Goal: Task Accomplishment & Management: Manage account settings

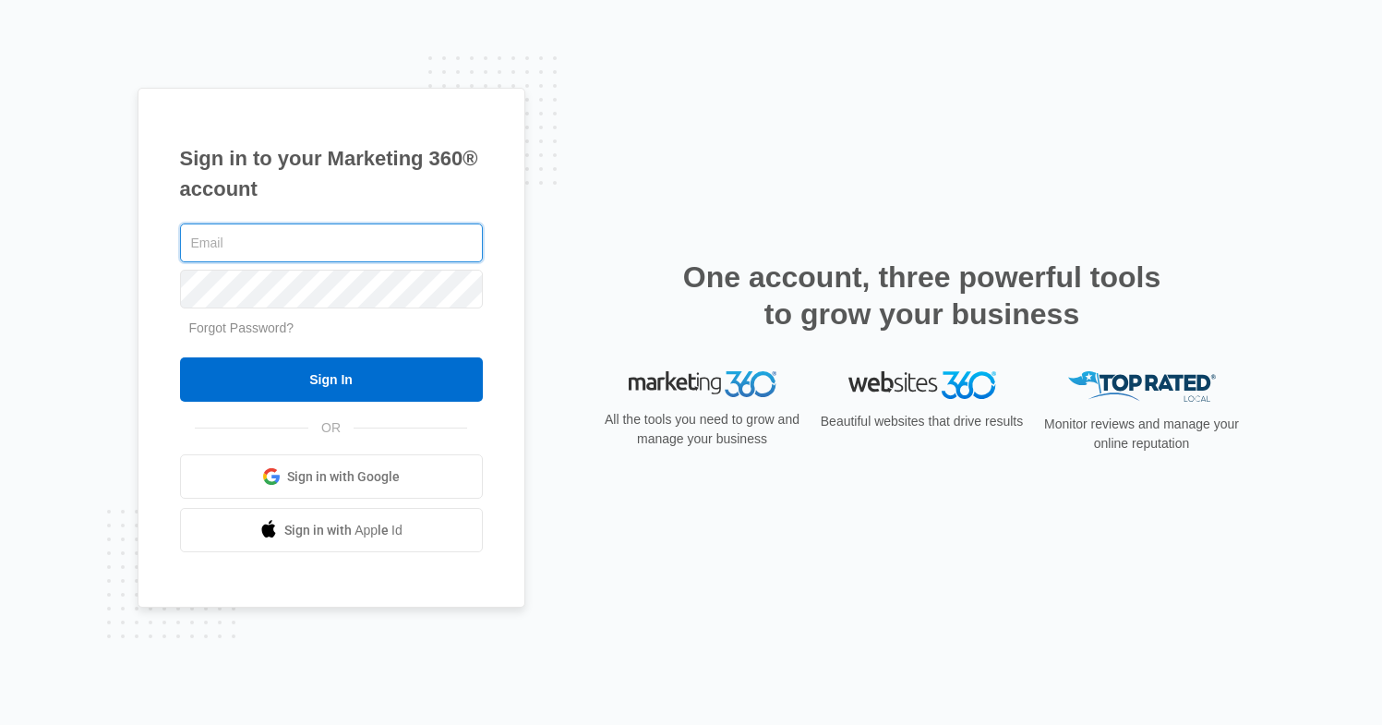
type input "spandama108@gmail.com"
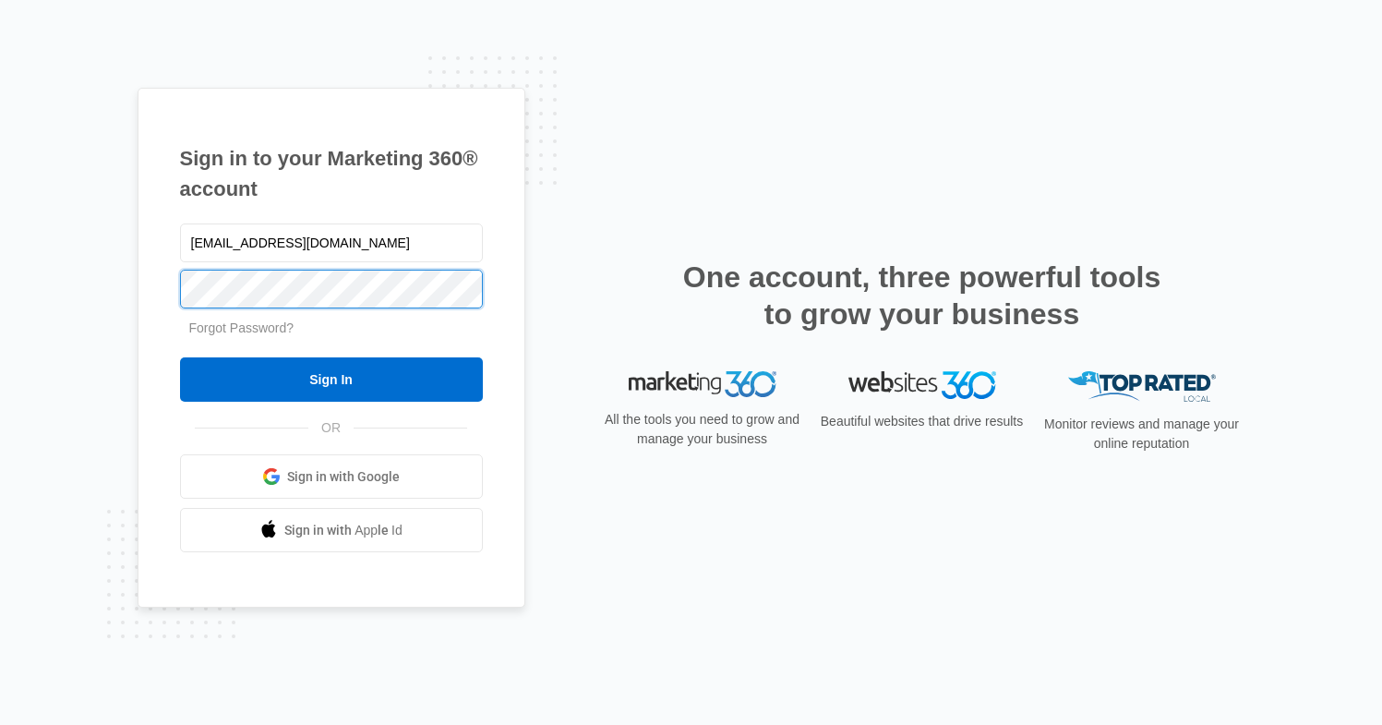
click at [331, 379] on input "Sign In" at bounding box center [331, 379] width 303 height 44
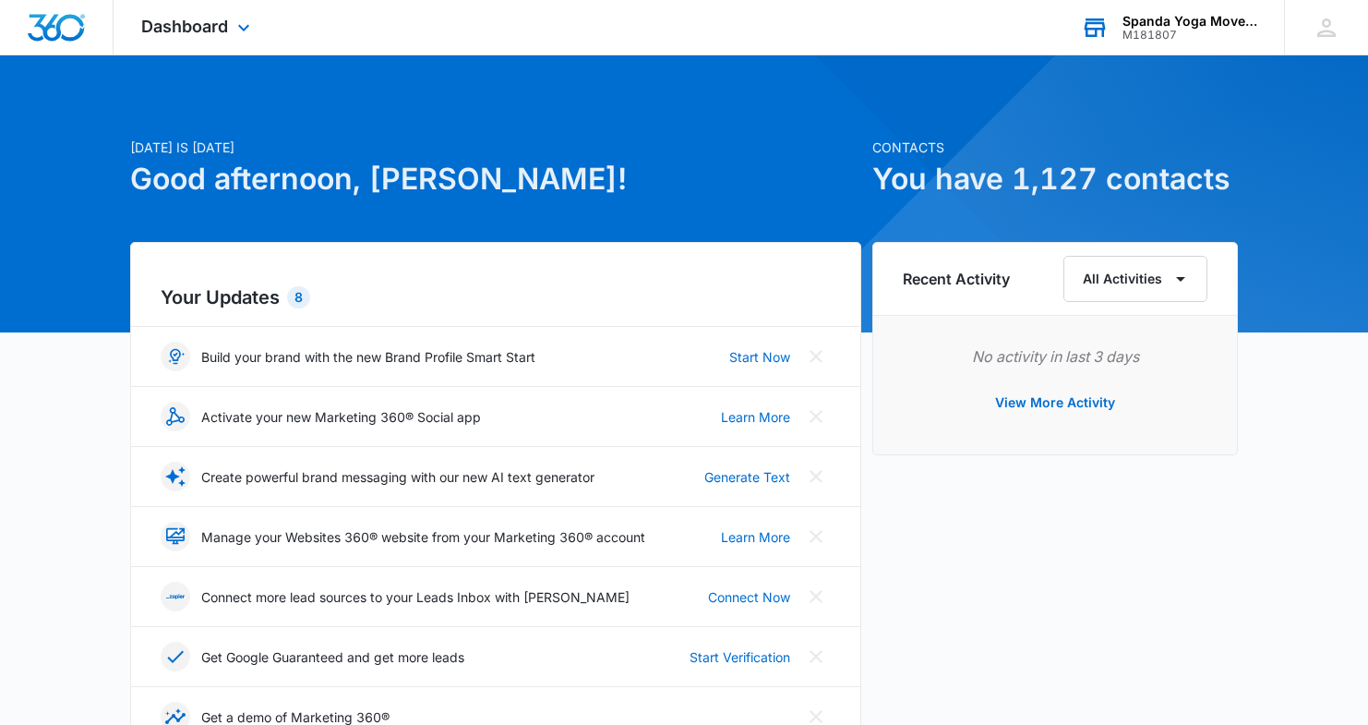
click at [1180, 27] on div "Spanda Yoga Movement Therapy" at bounding box center [1190, 21] width 135 height 15
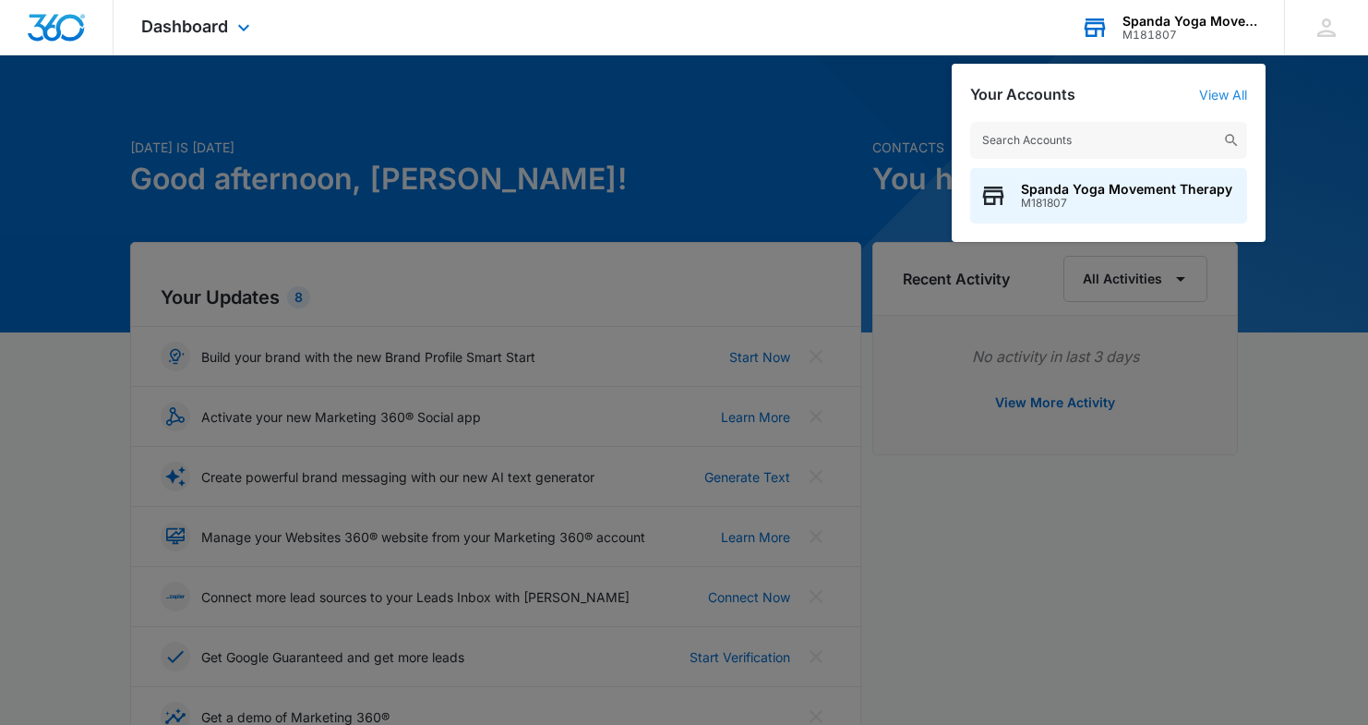
click at [1220, 97] on link "View All" at bounding box center [1223, 95] width 48 height 16
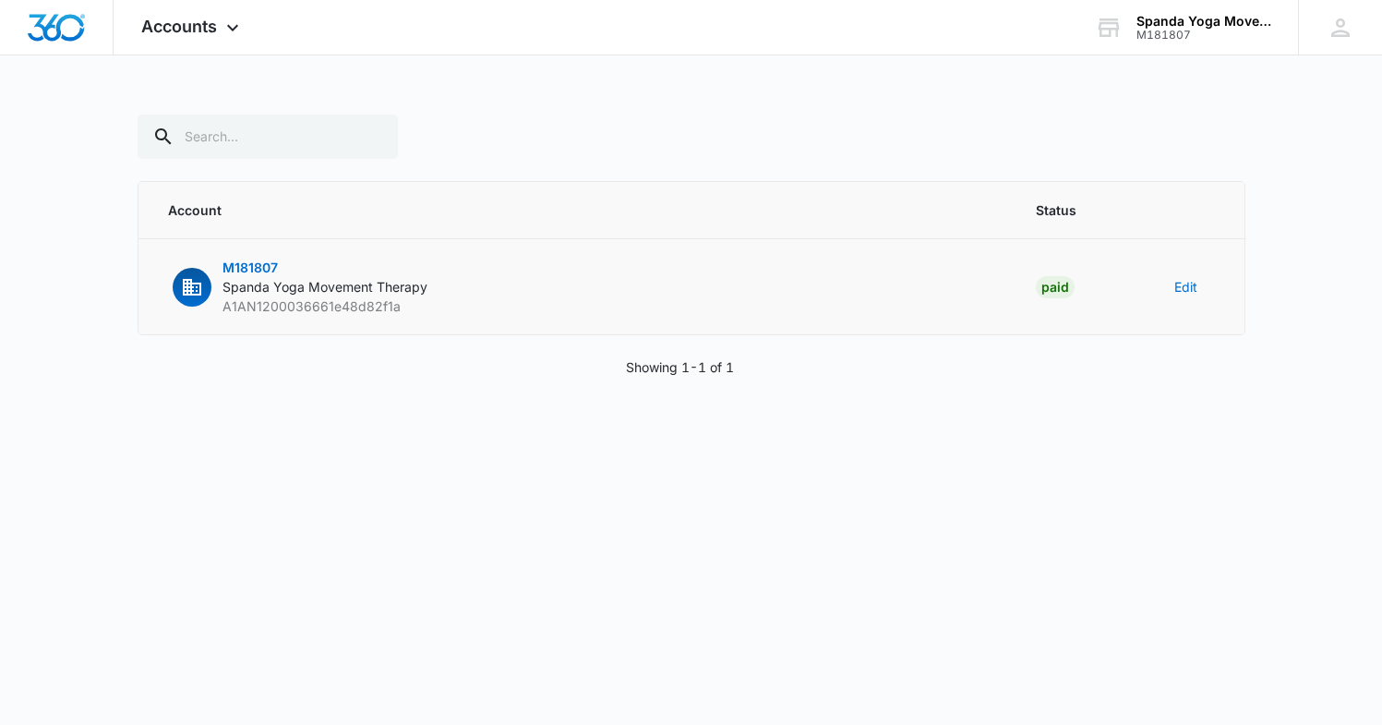
click at [365, 287] on span "Spanda Yoga Movement Therapy" at bounding box center [325, 287] width 205 height 16
click at [236, 271] on span "M181807" at bounding box center [250, 267] width 55 height 16
click at [1330, 30] on icon at bounding box center [1341, 28] width 28 height 28
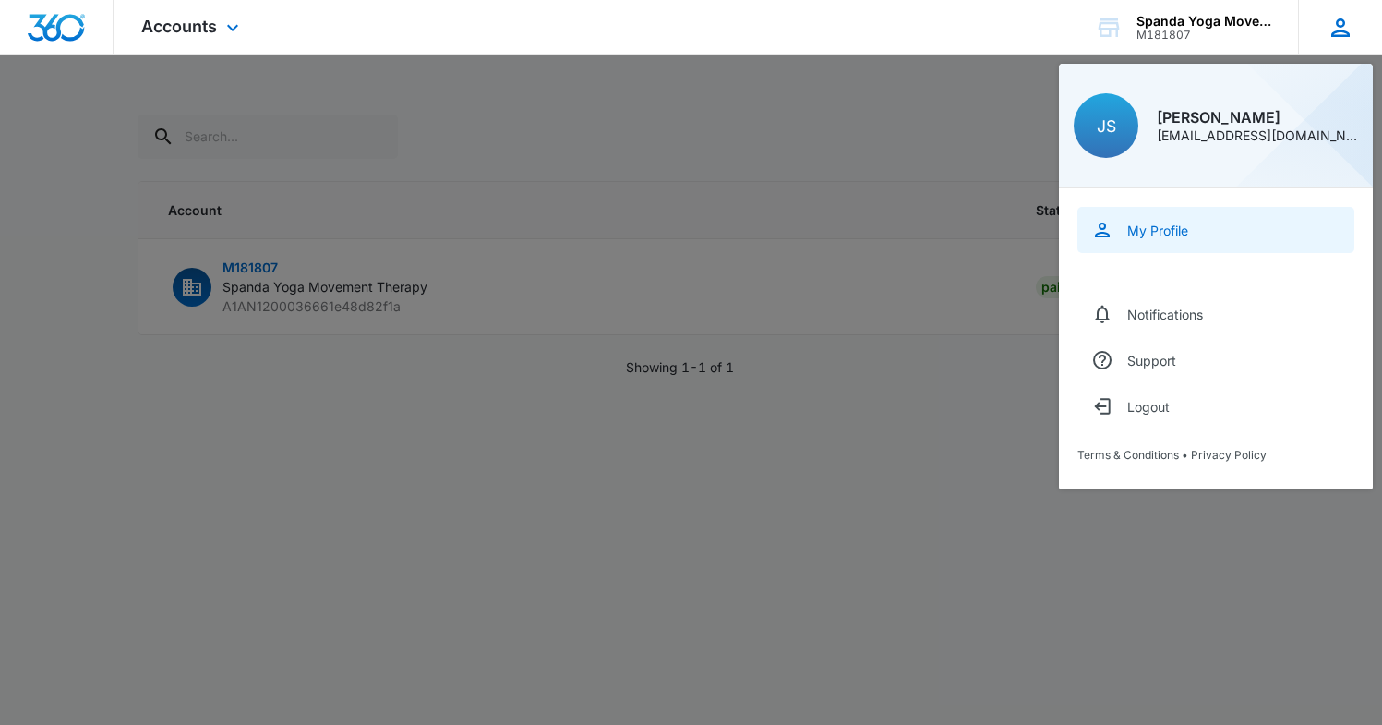
click at [1160, 227] on div "My Profile" at bounding box center [1157, 231] width 61 height 16
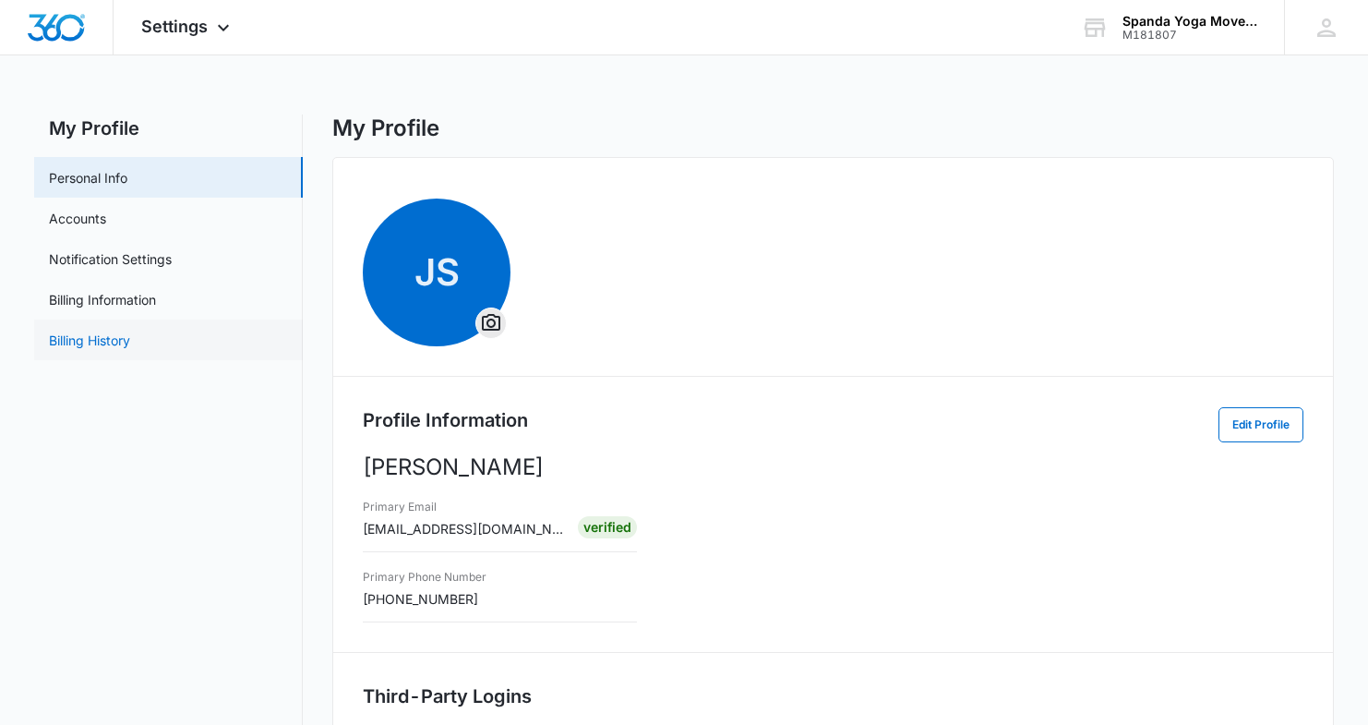
click at [126, 347] on link "Billing History" at bounding box center [89, 340] width 81 height 19
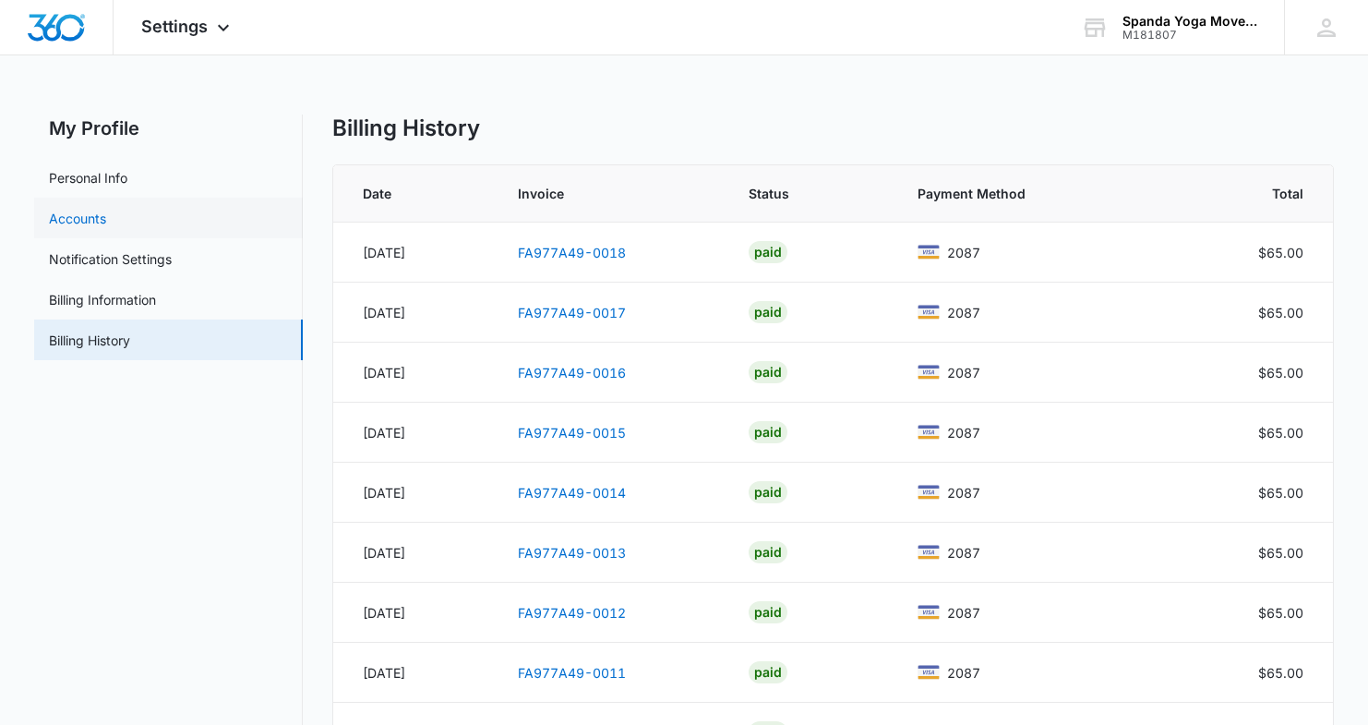
click at [106, 223] on link "Accounts" at bounding box center [77, 218] width 57 height 19
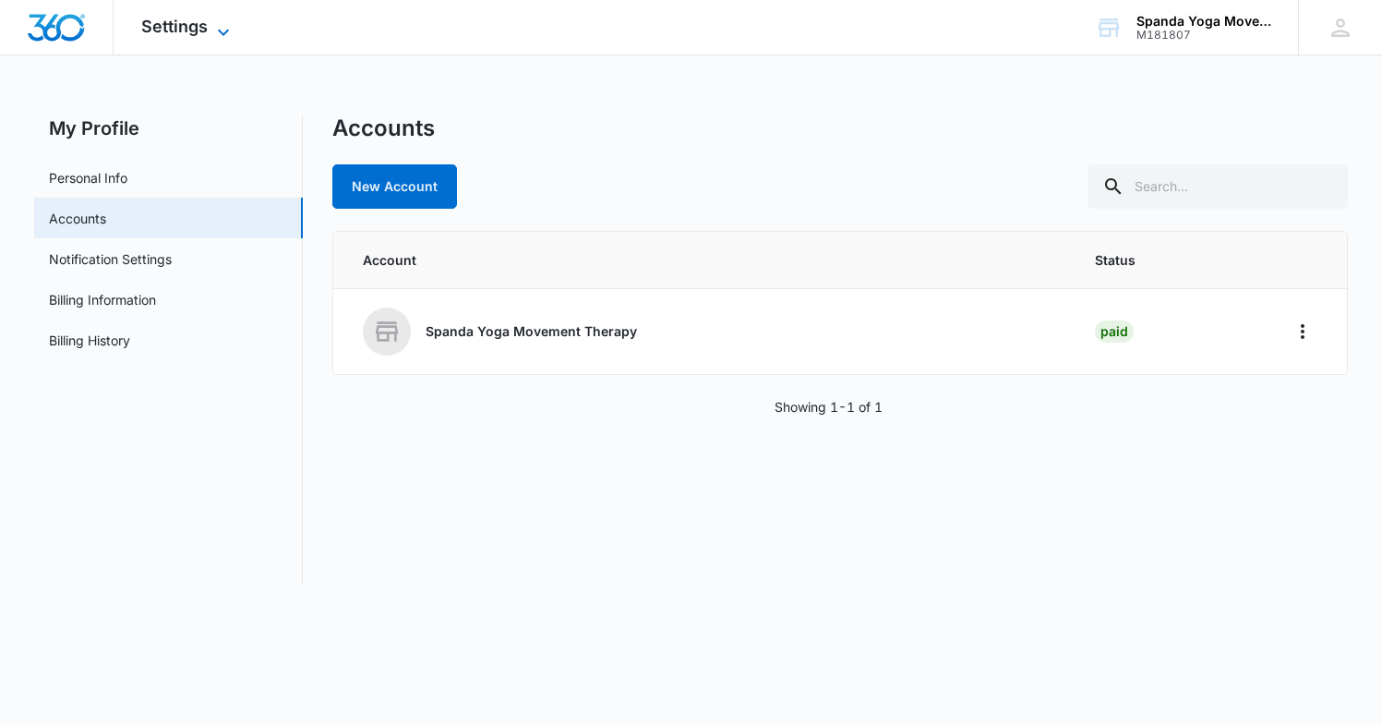
click at [222, 26] on icon at bounding box center [223, 32] width 22 height 22
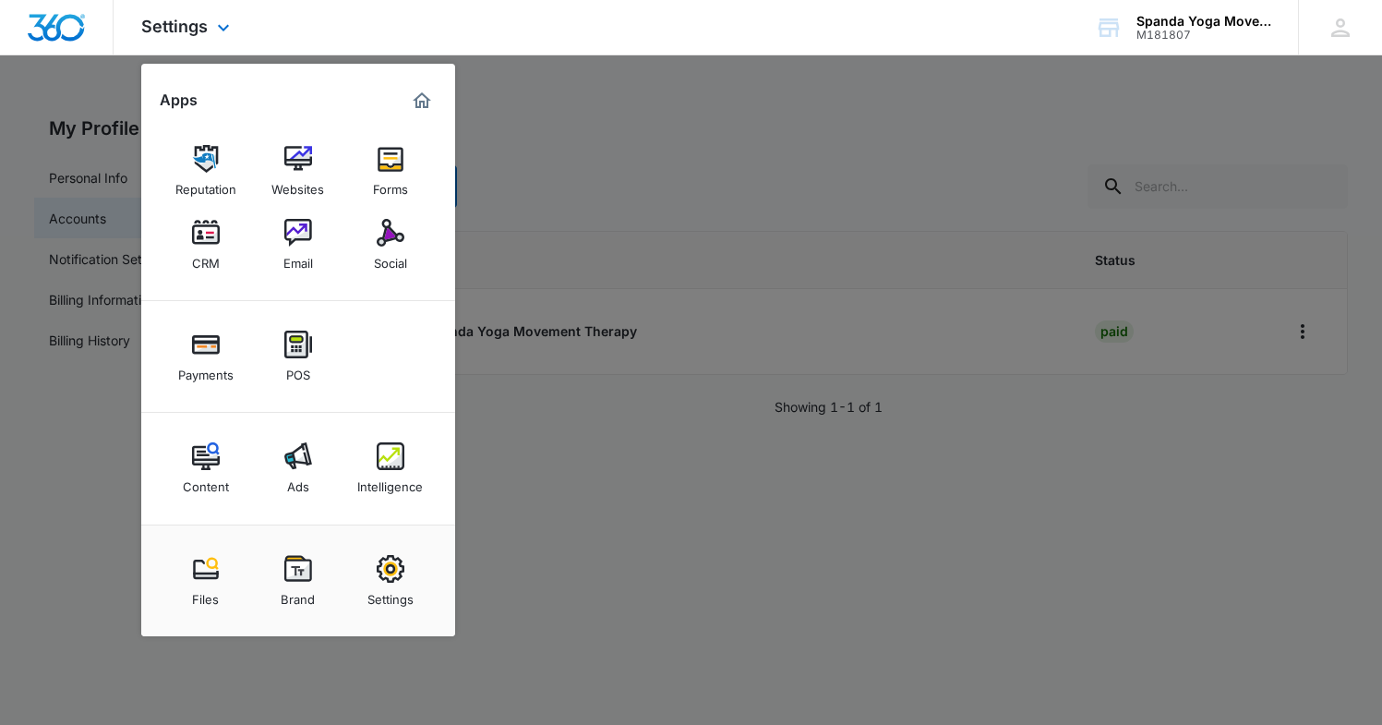
click at [427, 98] on img "Marketing 360® Dashboard" at bounding box center [422, 101] width 22 height 22
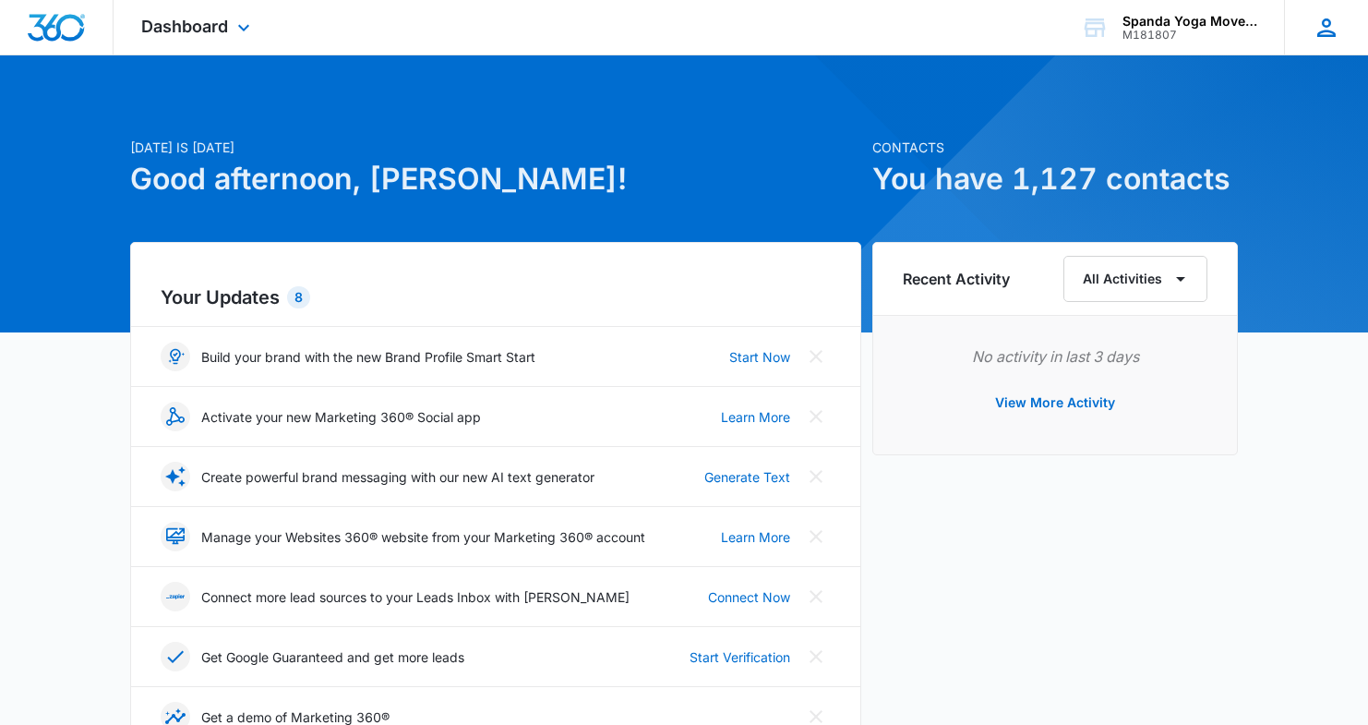
click at [1327, 29] on icon at bounding box center [1327, 28] width 28 height 28
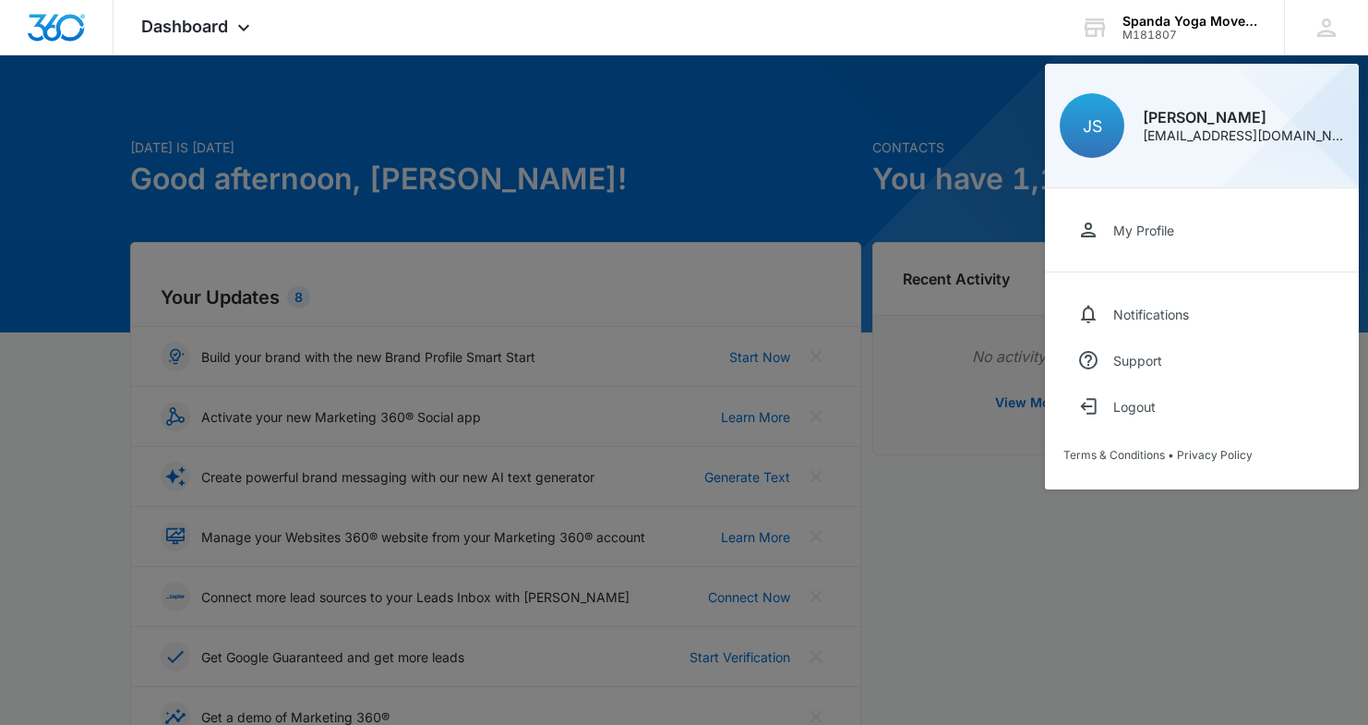
click at [857, 117] on div at bounding box center [684, 362] width 1368 height 725
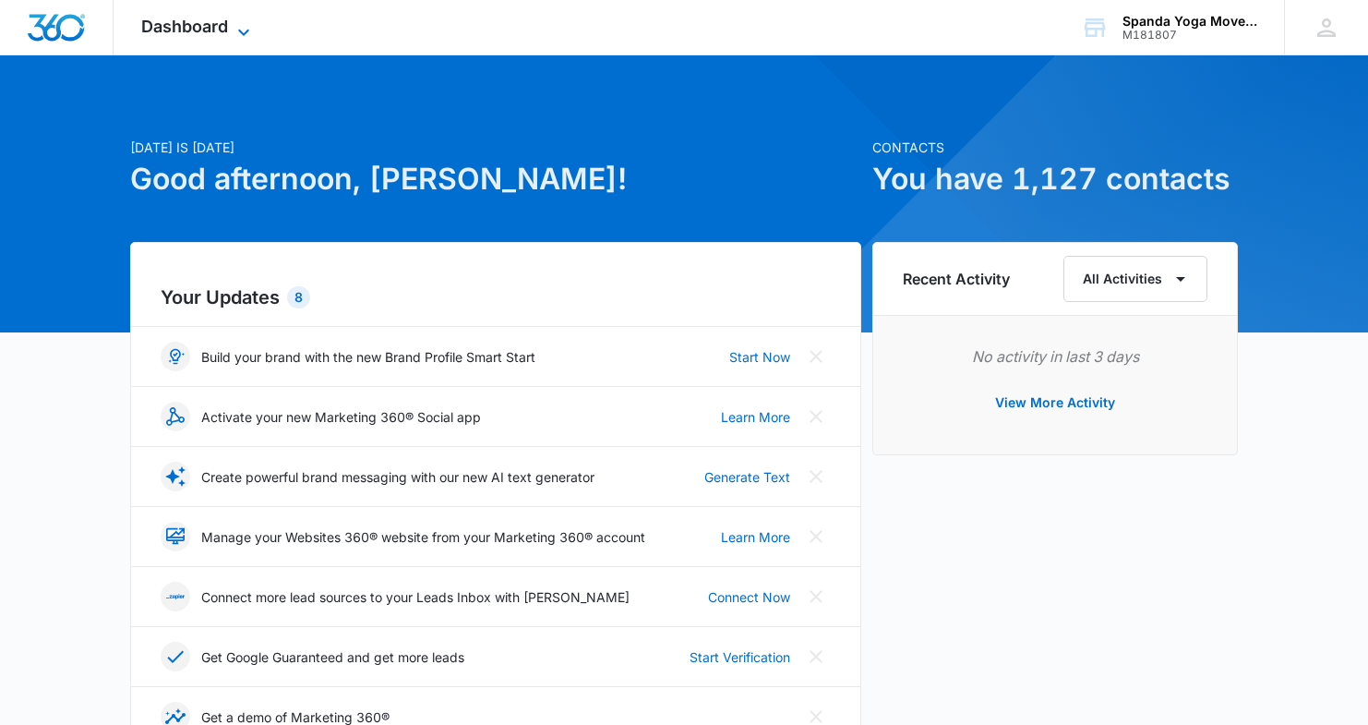
click at [239, 30] on icon at bounding box center [244, 32] width 22 height 22
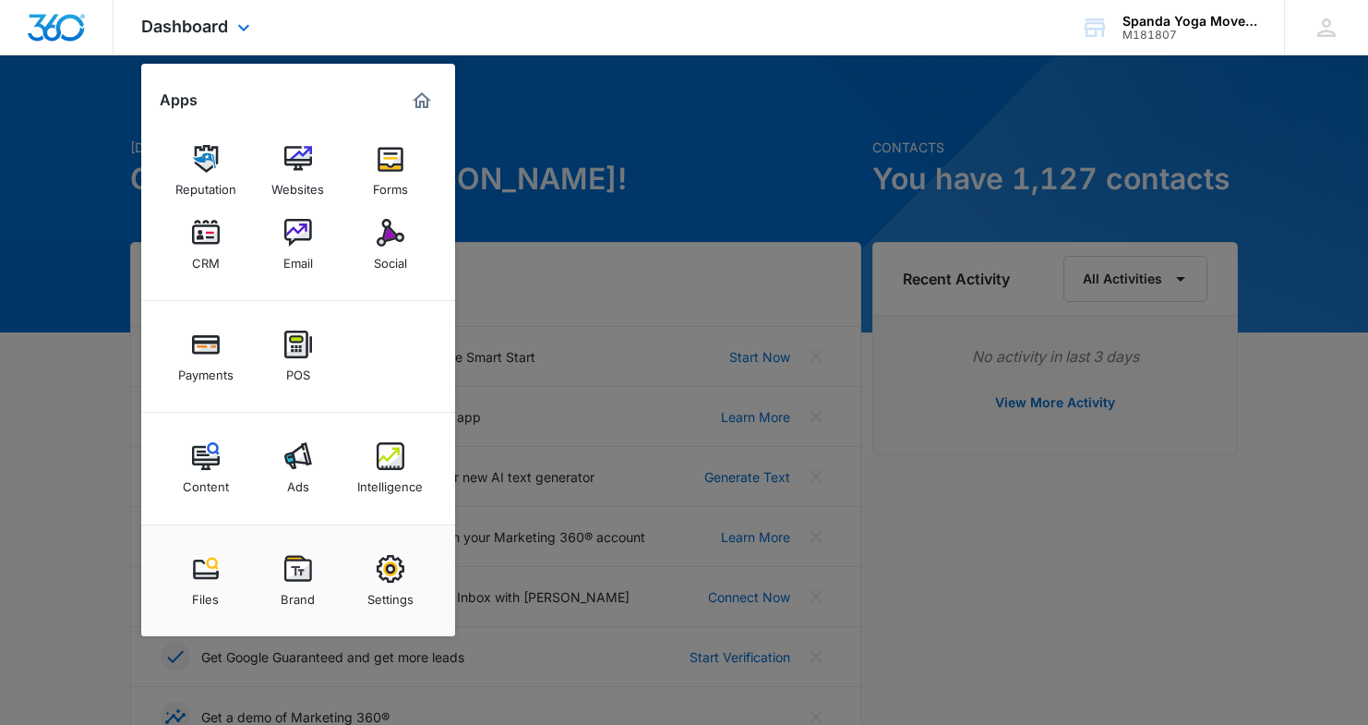
click at [432, 97] on img "Marketing 360® Dashboard" at bounding box center [422, 101] width 22 height 22
